Goal: Task Accomplishment & Management: Manage account settings

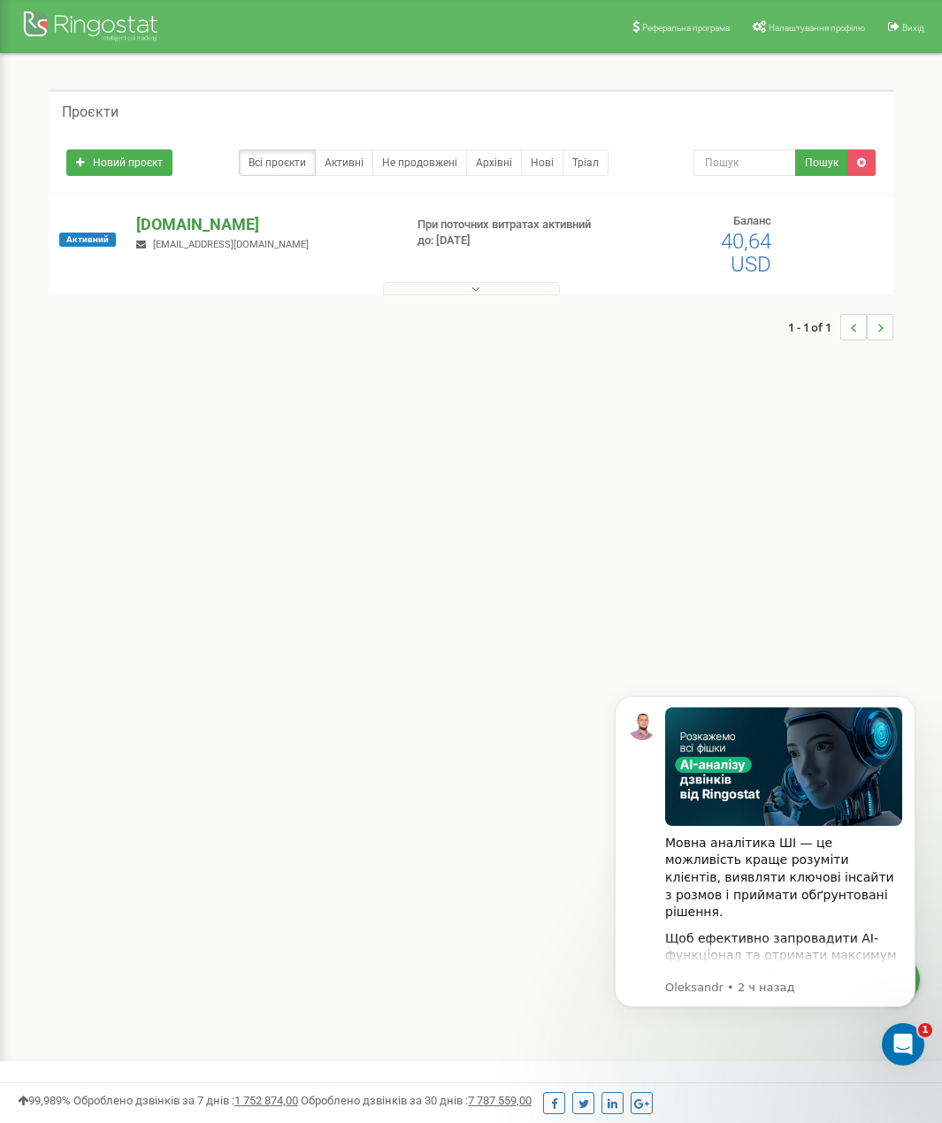
click at [195, 220] on p "[DOMAIN_NAME]" at bounding box center [262, 224] width 252 height 23
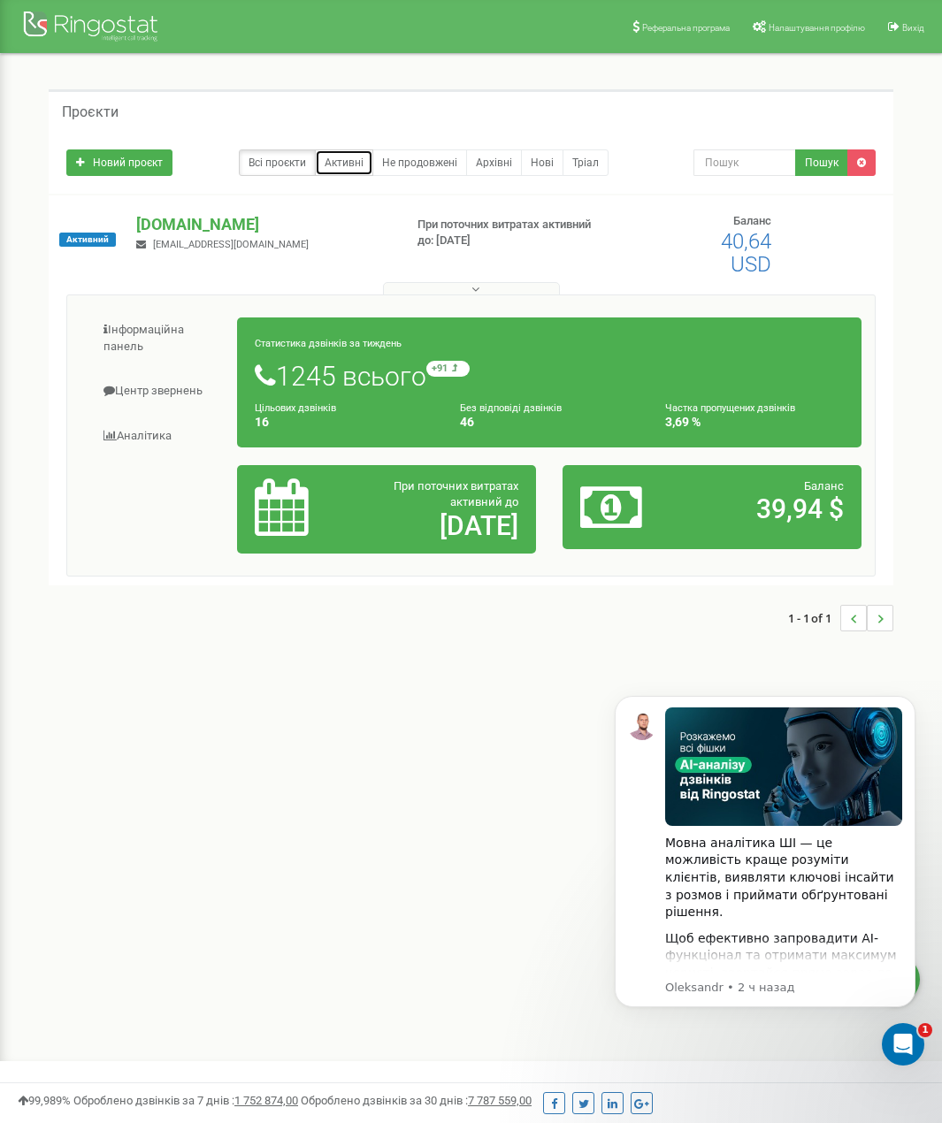
click at [342, 165] on link "Активні" at bounding box center [344, 162] width 58 height 27
click at [305, 391] on h1 "1245 всього +91 відносно минулого тижня" at bounding box center [549, 376] width 589 height 30
click at [150, 390] on link "Центр звернень" at bounding box center [158, 391] width 157 height 43
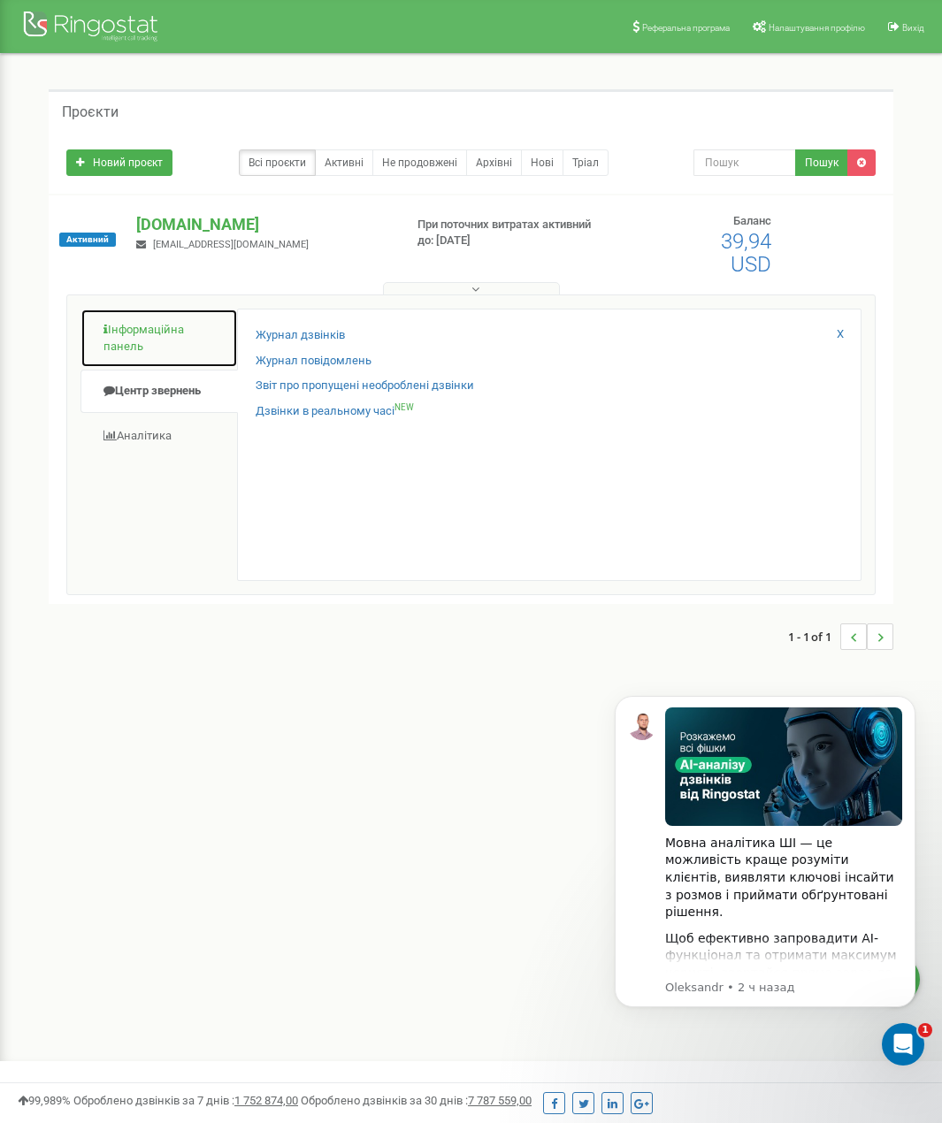
click at [139, 333] on link "Інформаційна панель" at bounding box center [158, 338] width 157 height 59
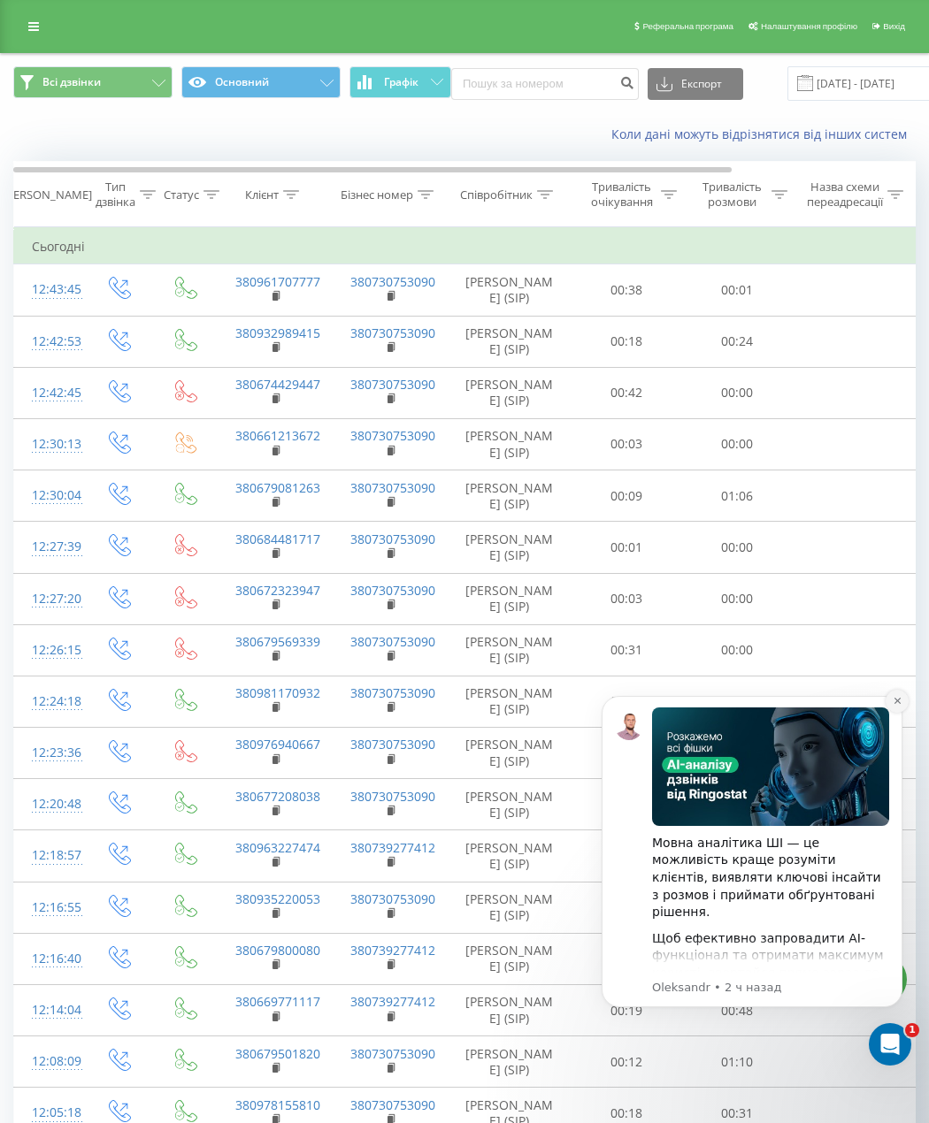
click at [894, 700] on icon "Dismiss notification" at bounding box center [897, 701] width 10 height 10
